Goal: Register for event/course

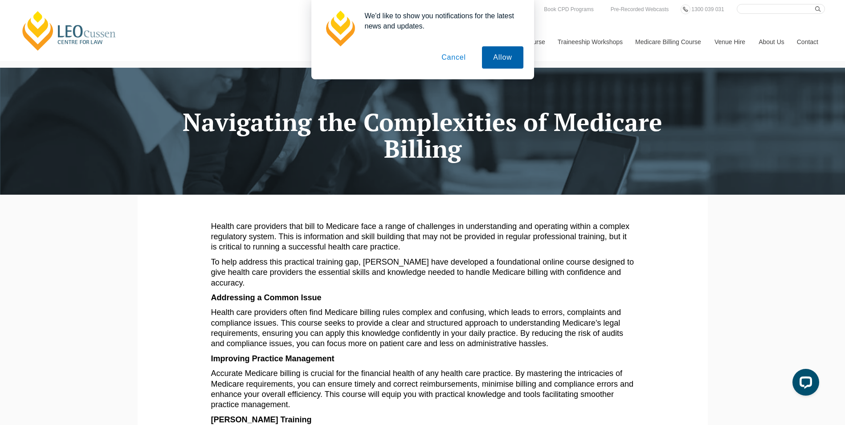
click at [496, 59] on button "Allow" at bounding box center [502, 57] width 41 height 22
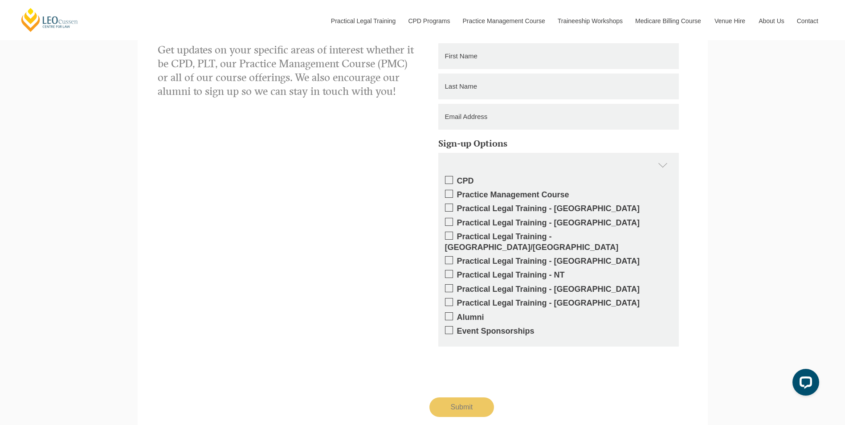
scroll to position [980, 0]
click at [448, 208] on span at bounding box center [449, 207] width 8 height 8
click at [457, 205] on input "Practical Legal Training - VIC" at bounding box center [457, 205] width 0 height 0
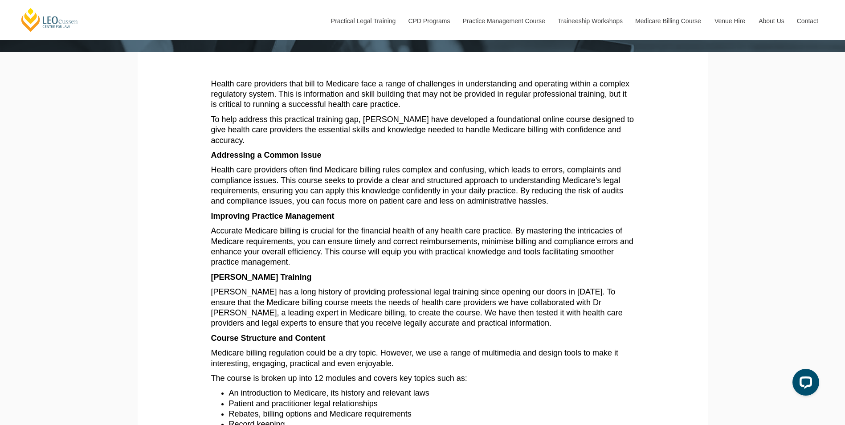
scroll to position [0, 0]
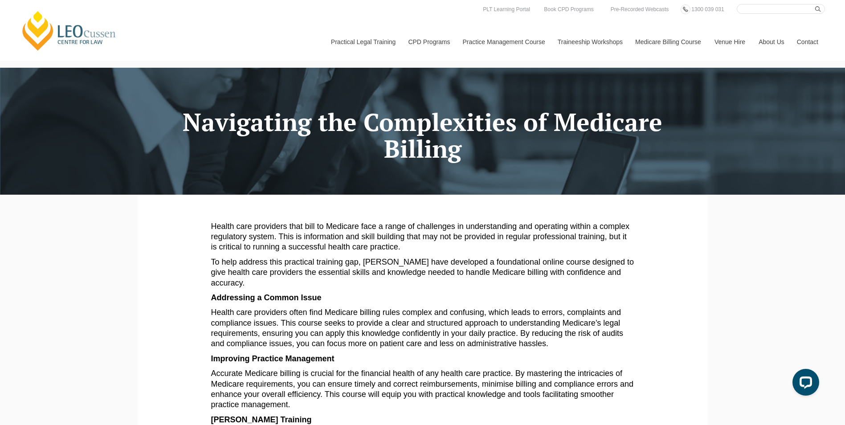
click at [661, 40] on link "Medicare Billing Course" at bounding box center [667, 42] width 79 height 38
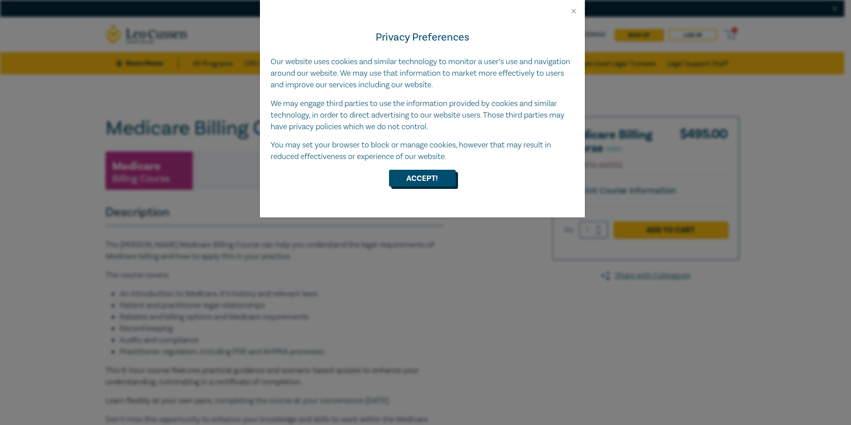
click at [424, 179] on button "Accept!" at bounding box center [422, 178] width 67 height 17
